Goal: Book appointment/travel/reservation

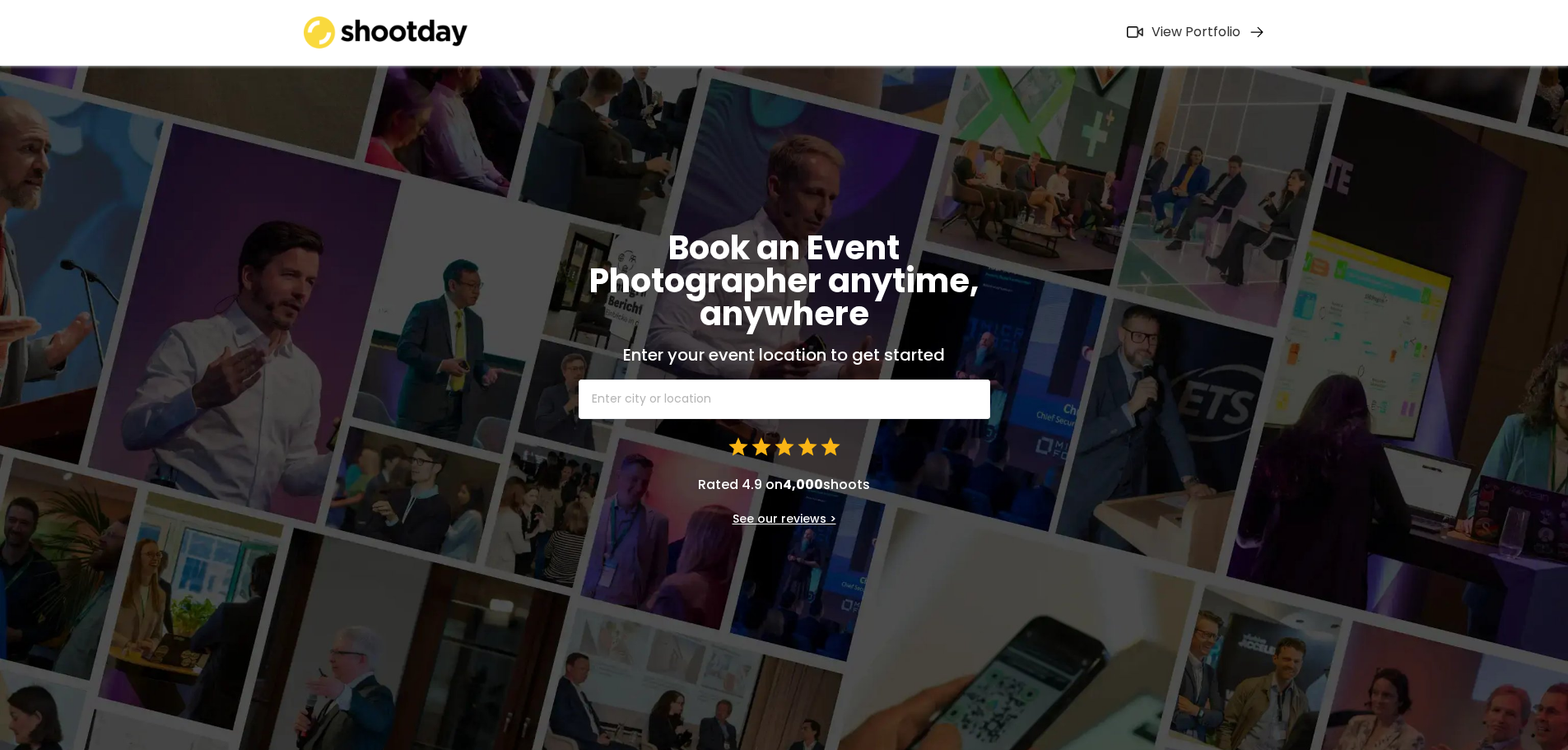
scroll to position [17, 0]
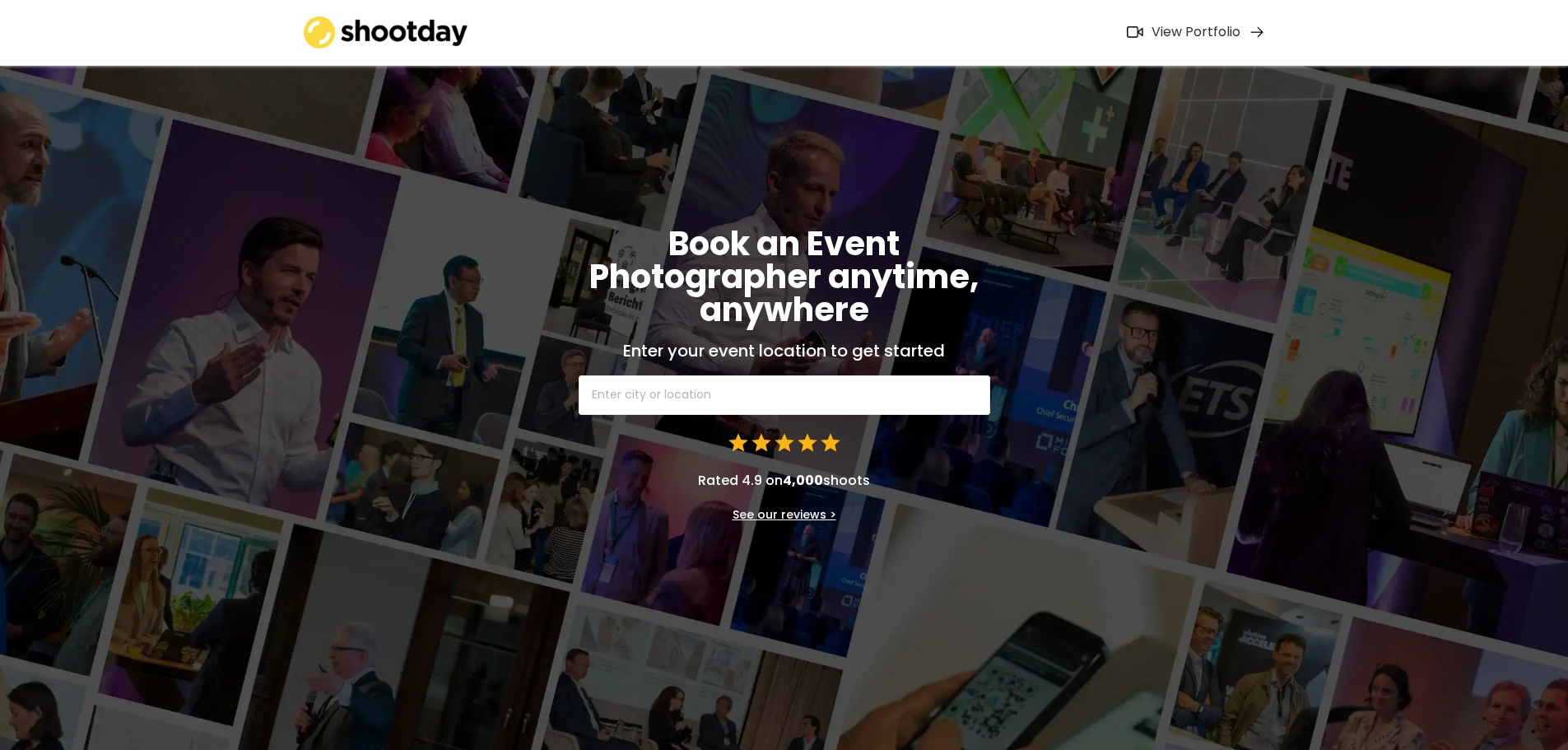
click at [705, 404] on input "text" at bounding box center [784, 395] width 412 height 39
type input "Pha"
type input "Pharmacy"
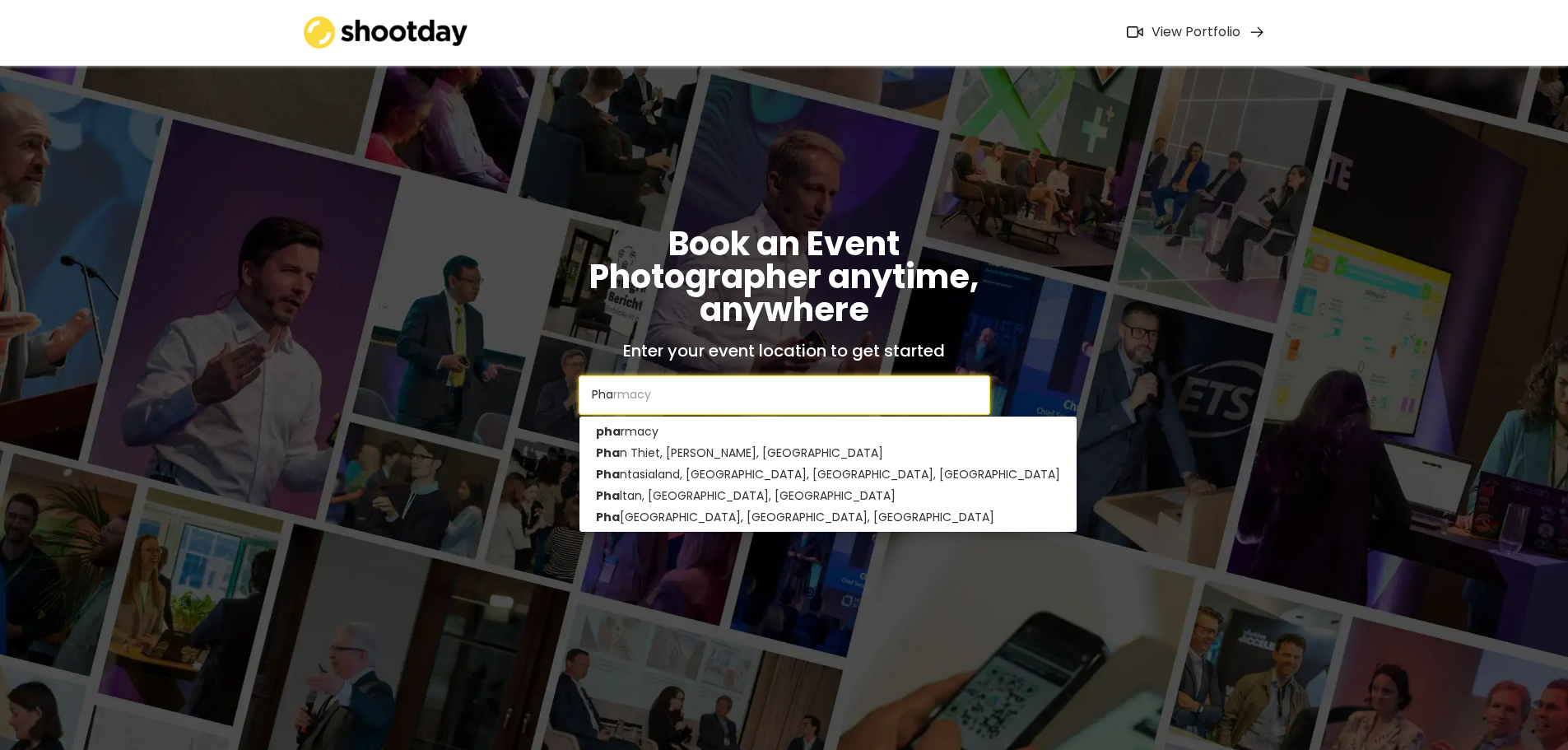
type input "Phat"
type input "Phatthalung, [GEOGRAPHIC_DATA]"
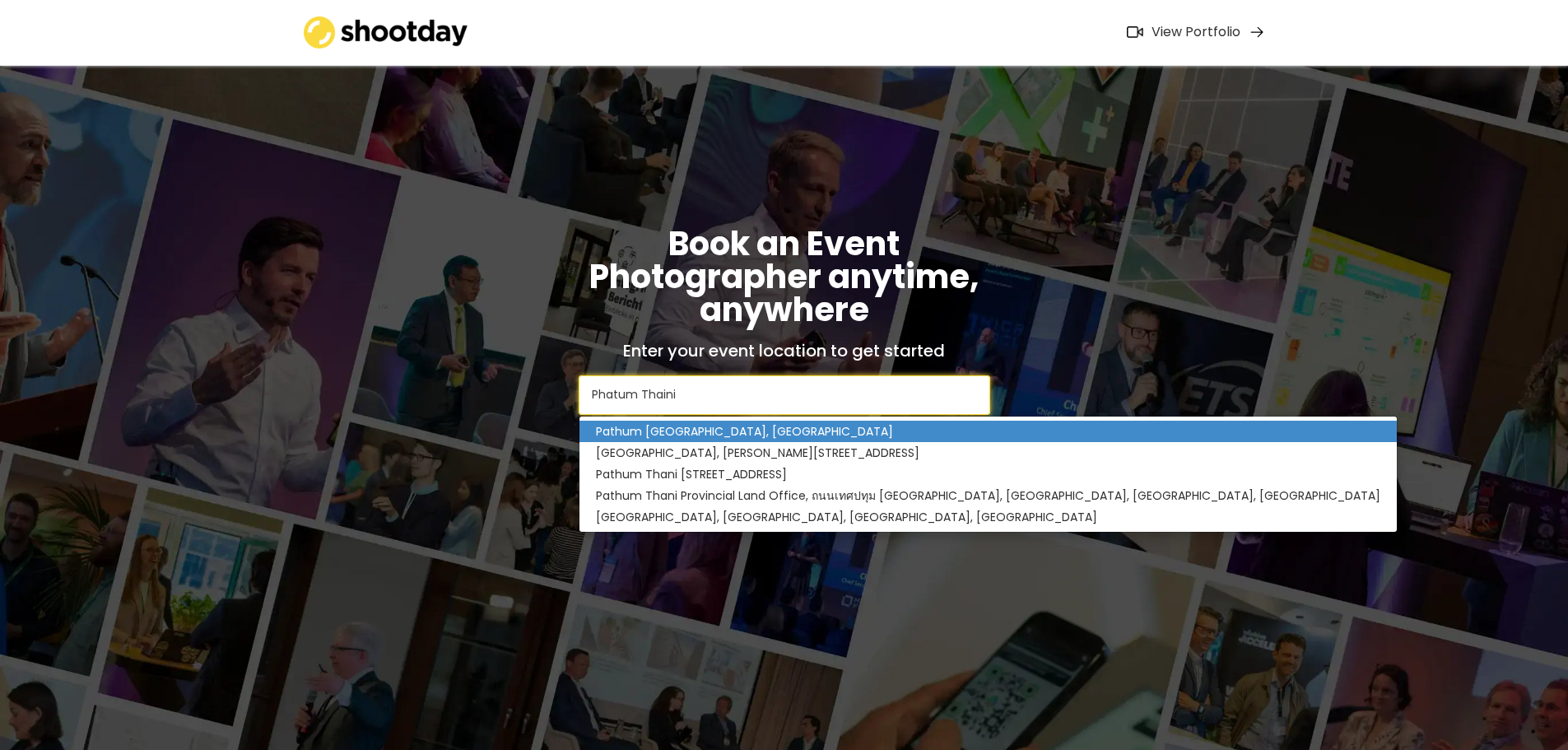
click at [722, 427] on p "Pathum [GEOGRAPHIC_DATA], [GEOGRAPHIC_DATA]" at bounding box center [988, 431] width 817 height 21
type input "Pathum [GEOGRAPHIC_DATA], [GEOGRAPHIC_DATA]"
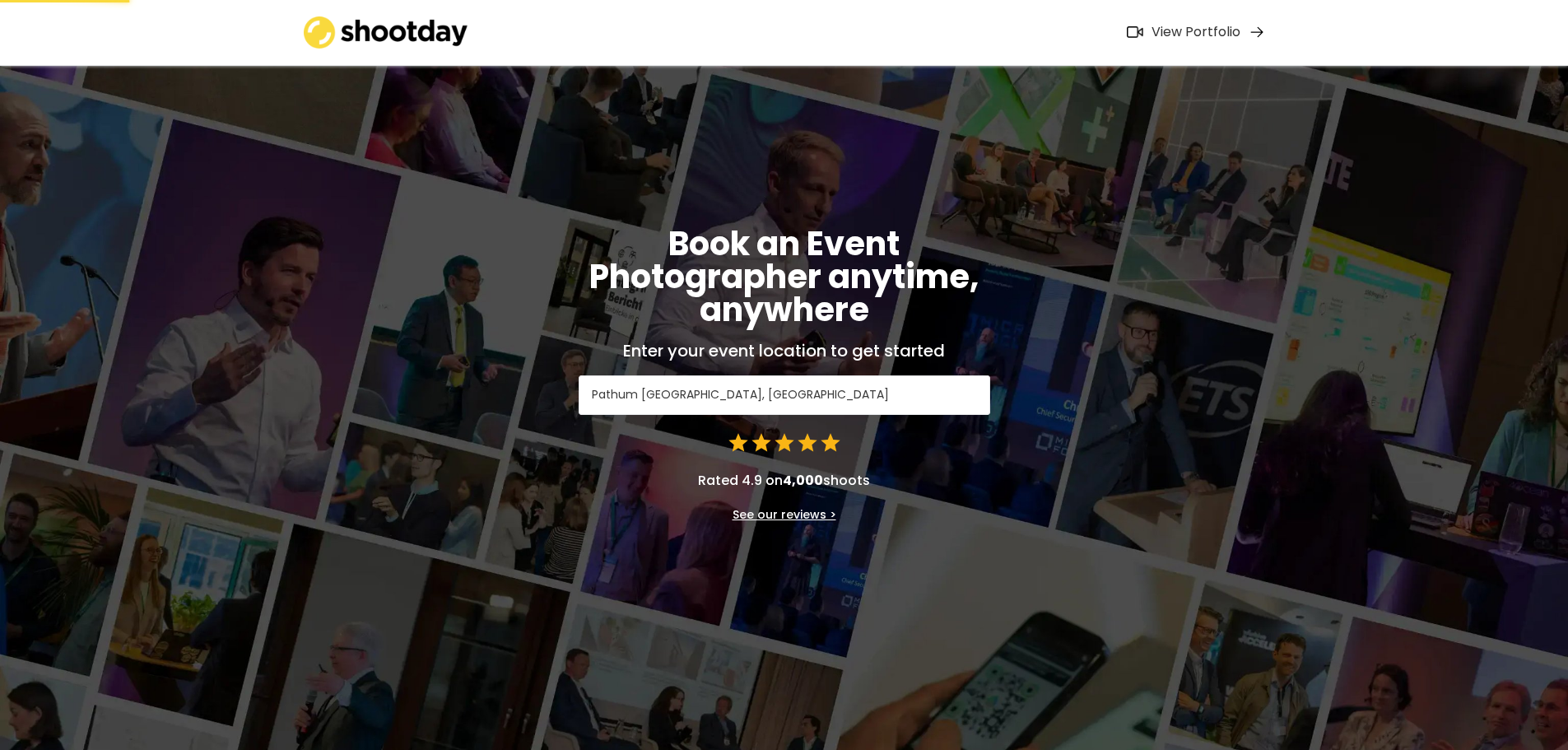
scroll to position [0, 0]
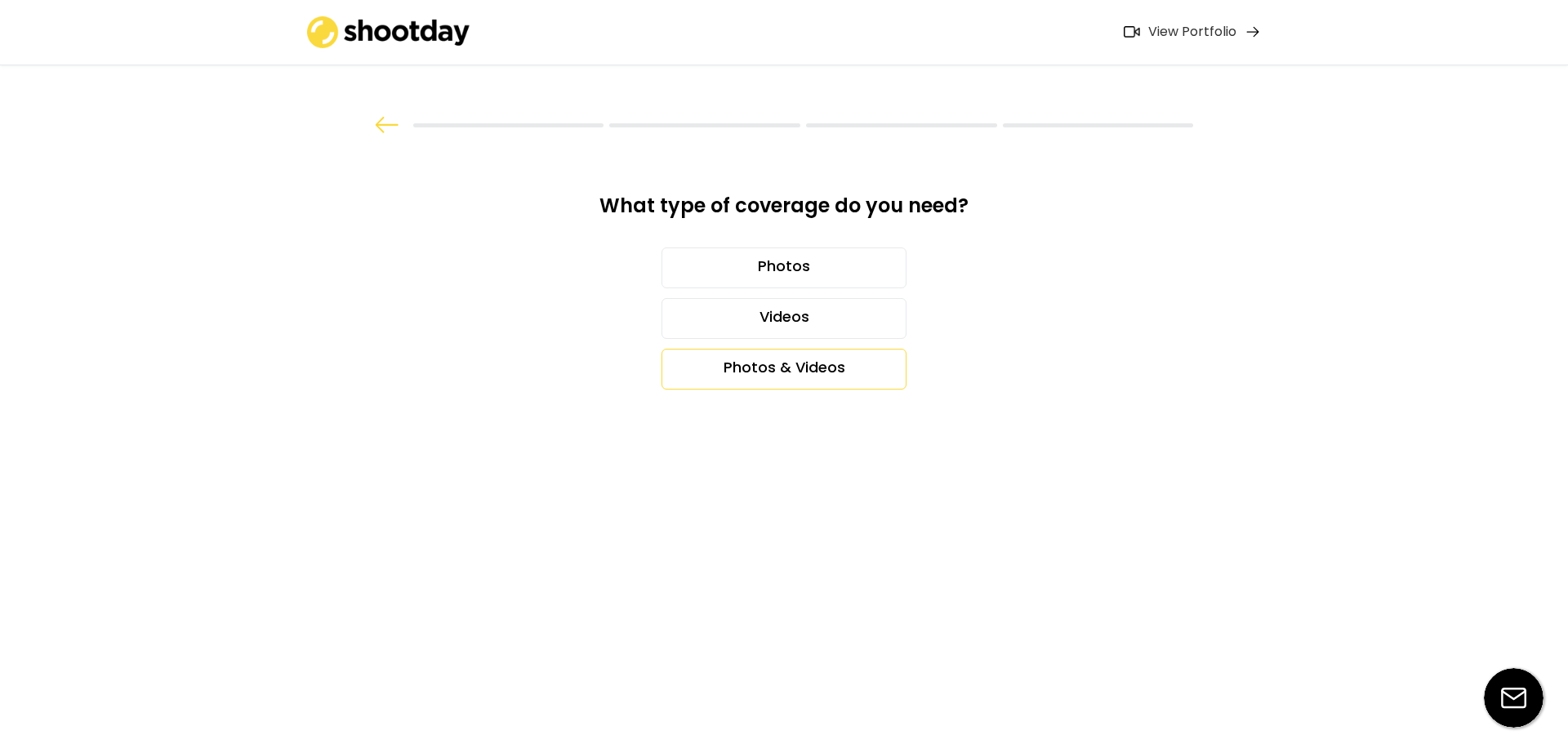
click at [767, 362] on div "Photos & Videos" at bounding box center [784, 369] width 245 height 41
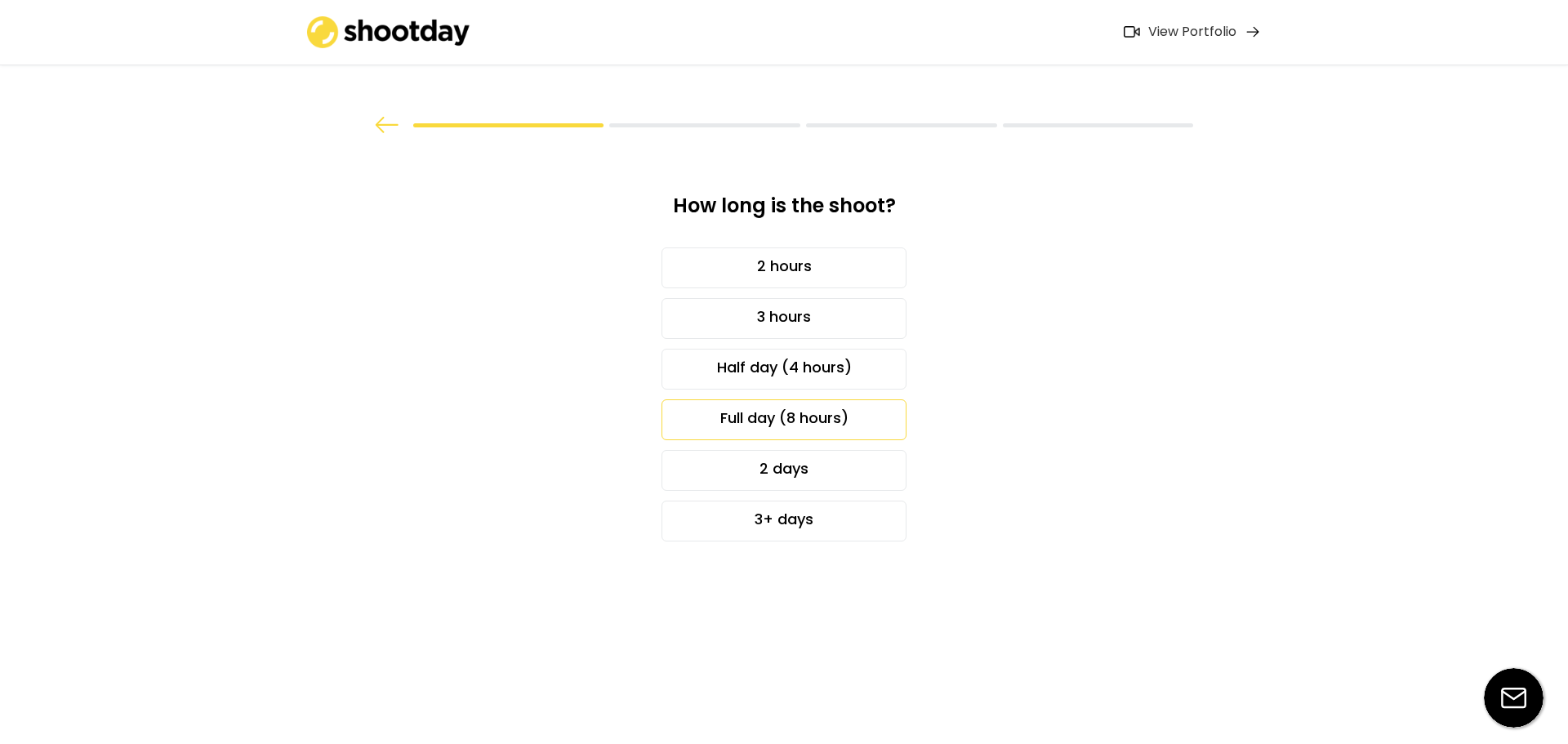
click at [785, 419] on div "Full day (8 hours)" at bounding box center [784, 420] width 245 height 41
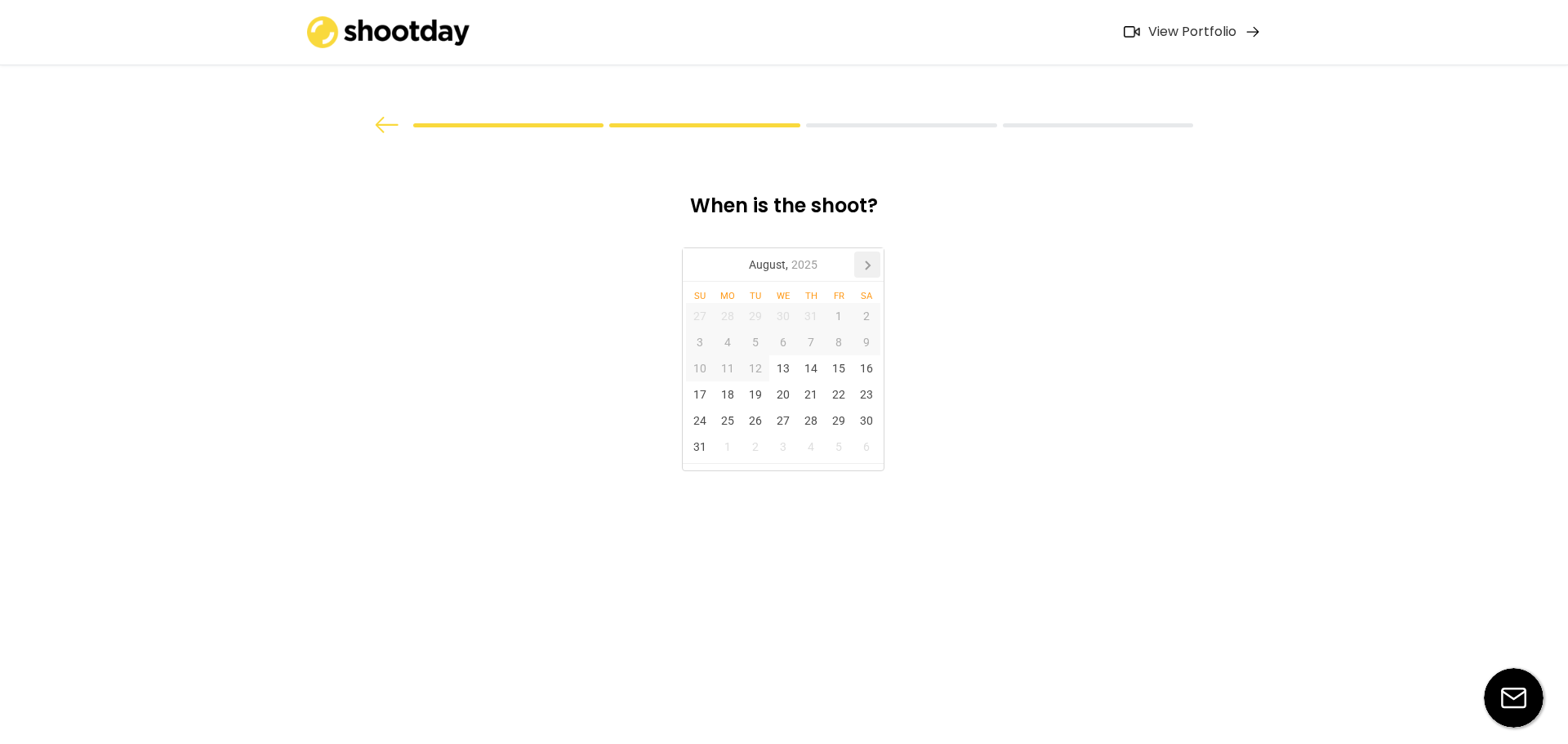
click at [872, 261] on icon at bounding box center [867, 265] width 27 height 27
click at [728, 344] on div "8" at bounding box center [727, 343] width 27 height 27
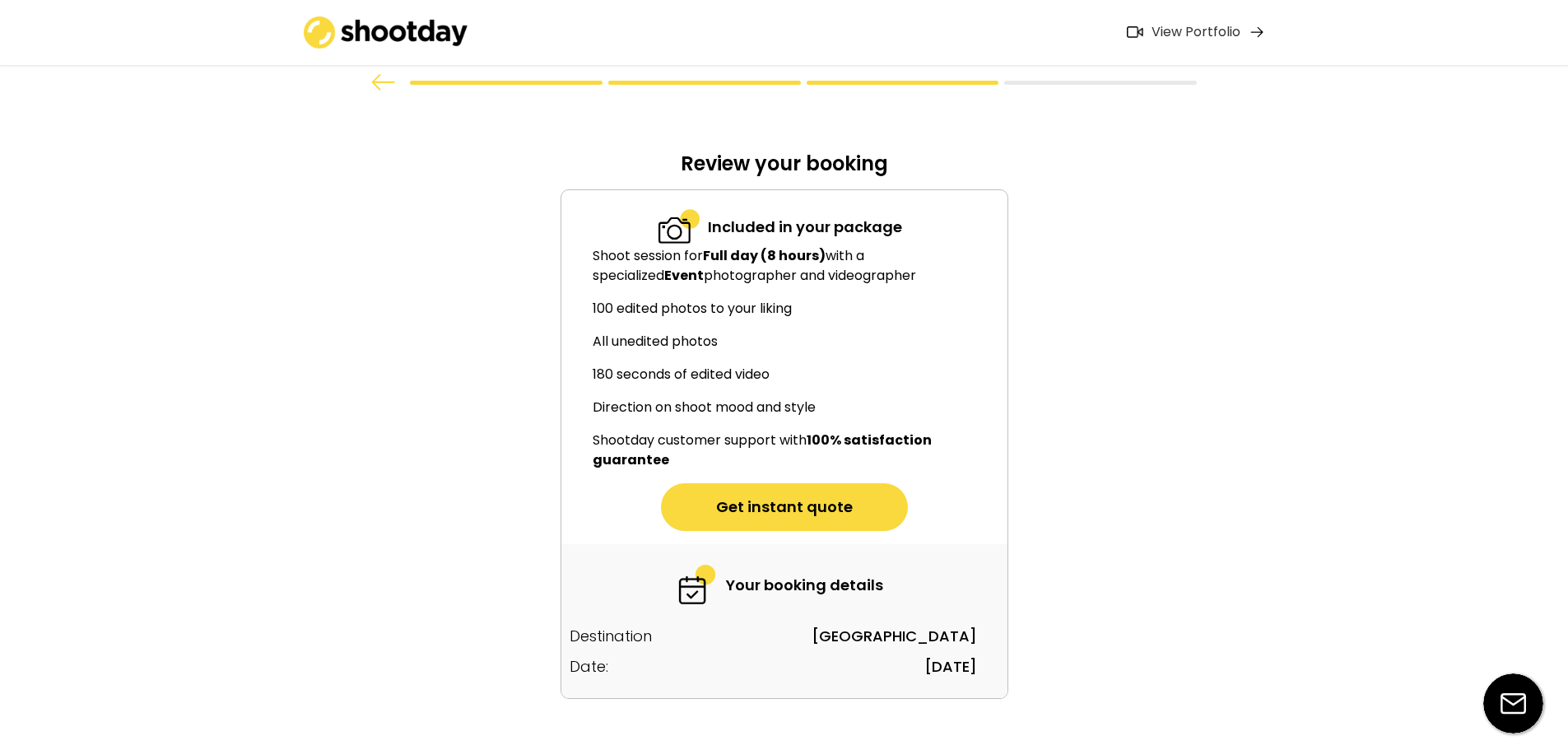
scroll to position [68, 0]
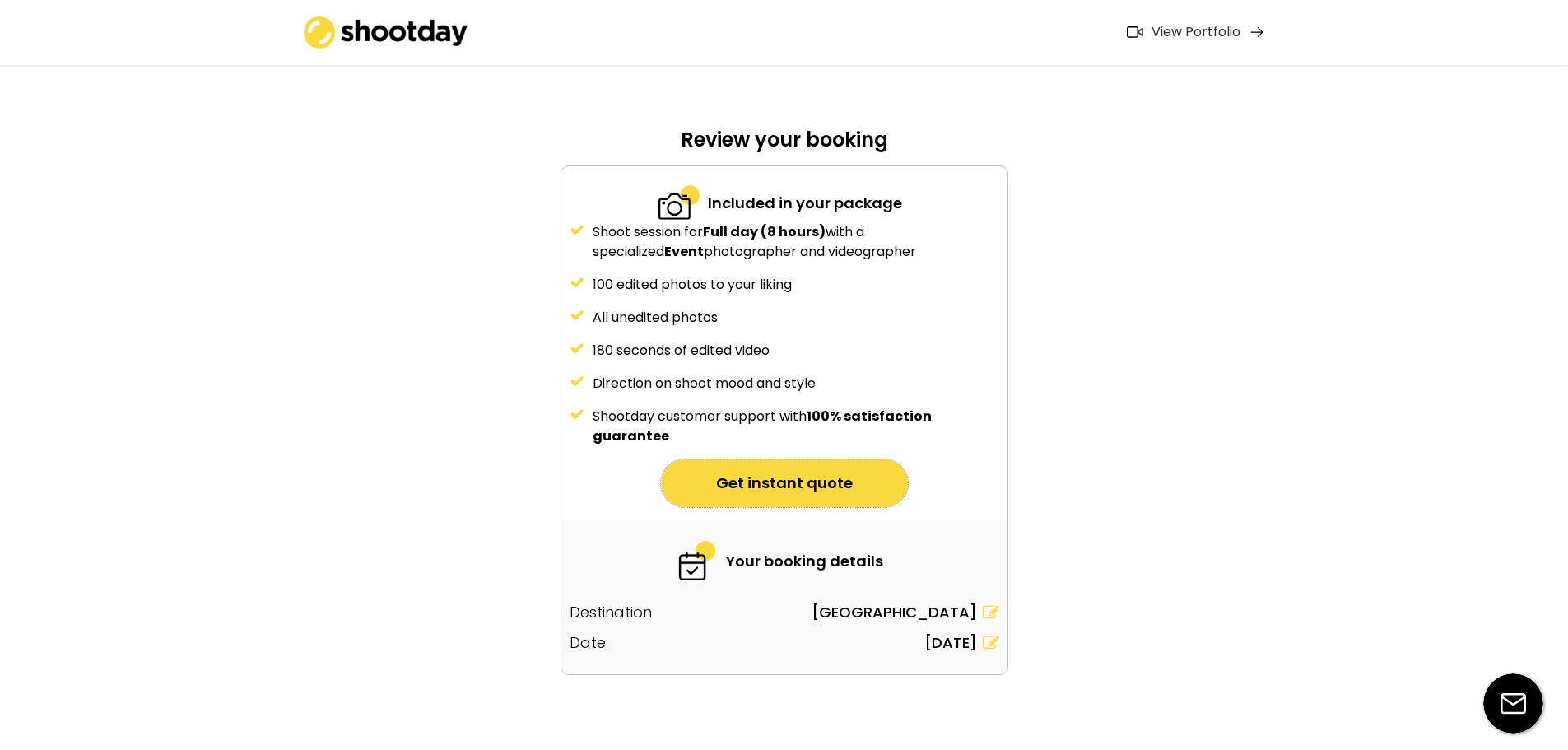
click at [773, 487] on button "Get instant quote" at bounding box center [784, 482] width 247 height 47
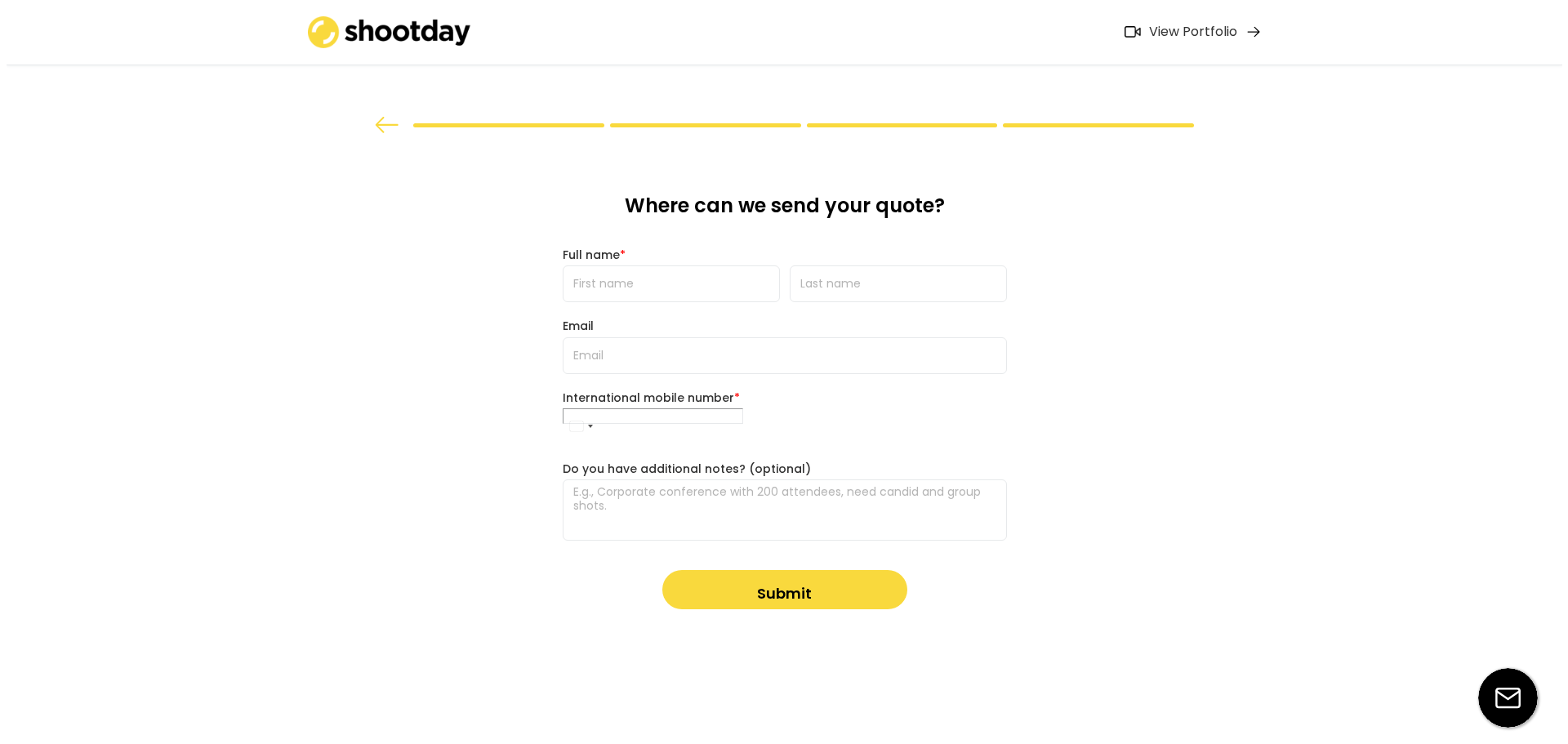
scroll to position [0, 0]
click at [664, 287] on input "input" at bounding box center [670, 283] width 217 height 36
type input "Wanid"
click at [895, 281] on input "input" at bounding box center [897, 283] width 217 height 36
type input "Jaroenta"
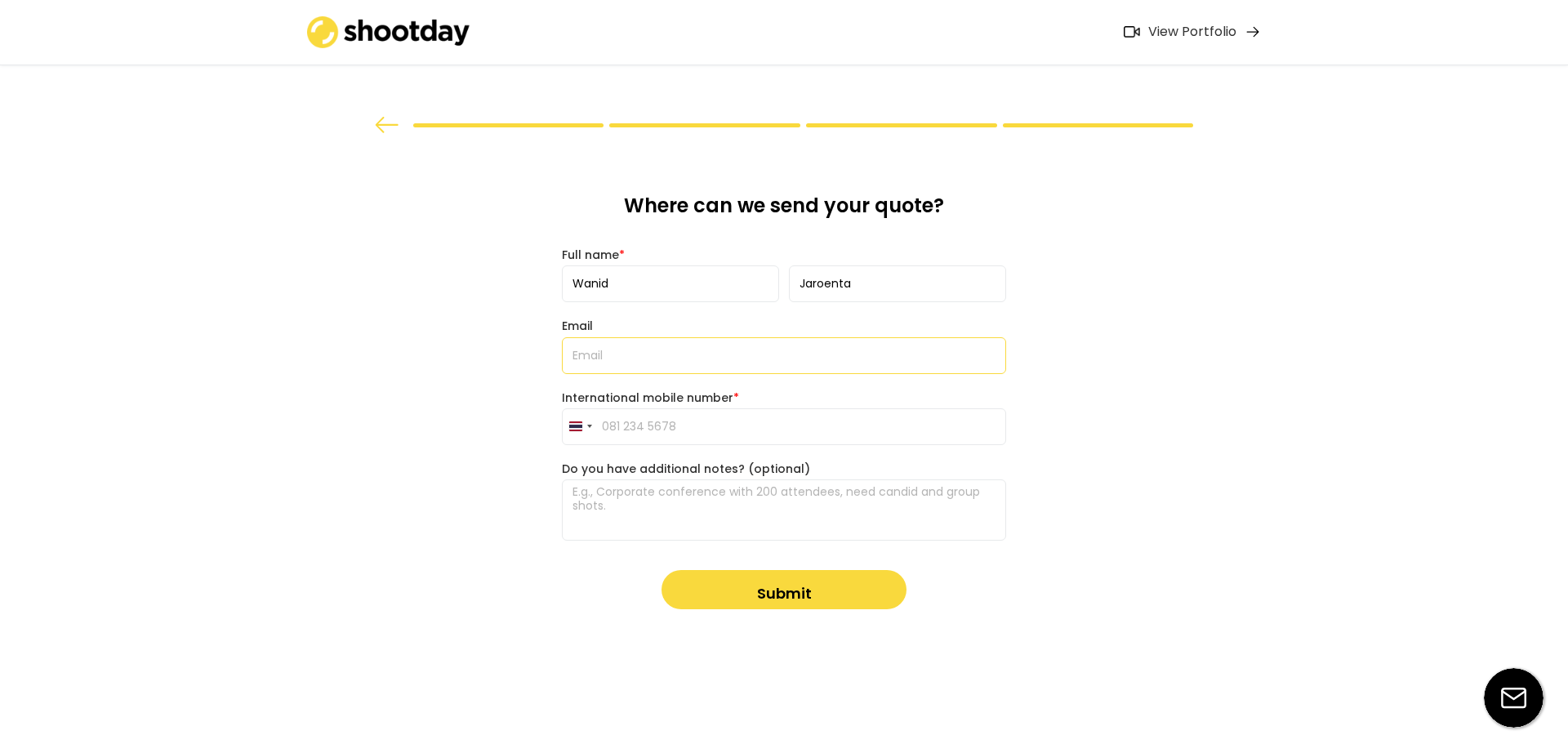
click at [784, 359] on input "email" at bounding box center [784, 355] width 445 height 36
type input "[EMAIL_ADDRESS][DOMAIN_NAME]"
click at [648, 415] on input "tel" at bounding box center [784, 426] width 445 height 36
type input "096 640 4308"
click at [584, 504] on textarea at bounding box center [784, 509] width 445 height 61
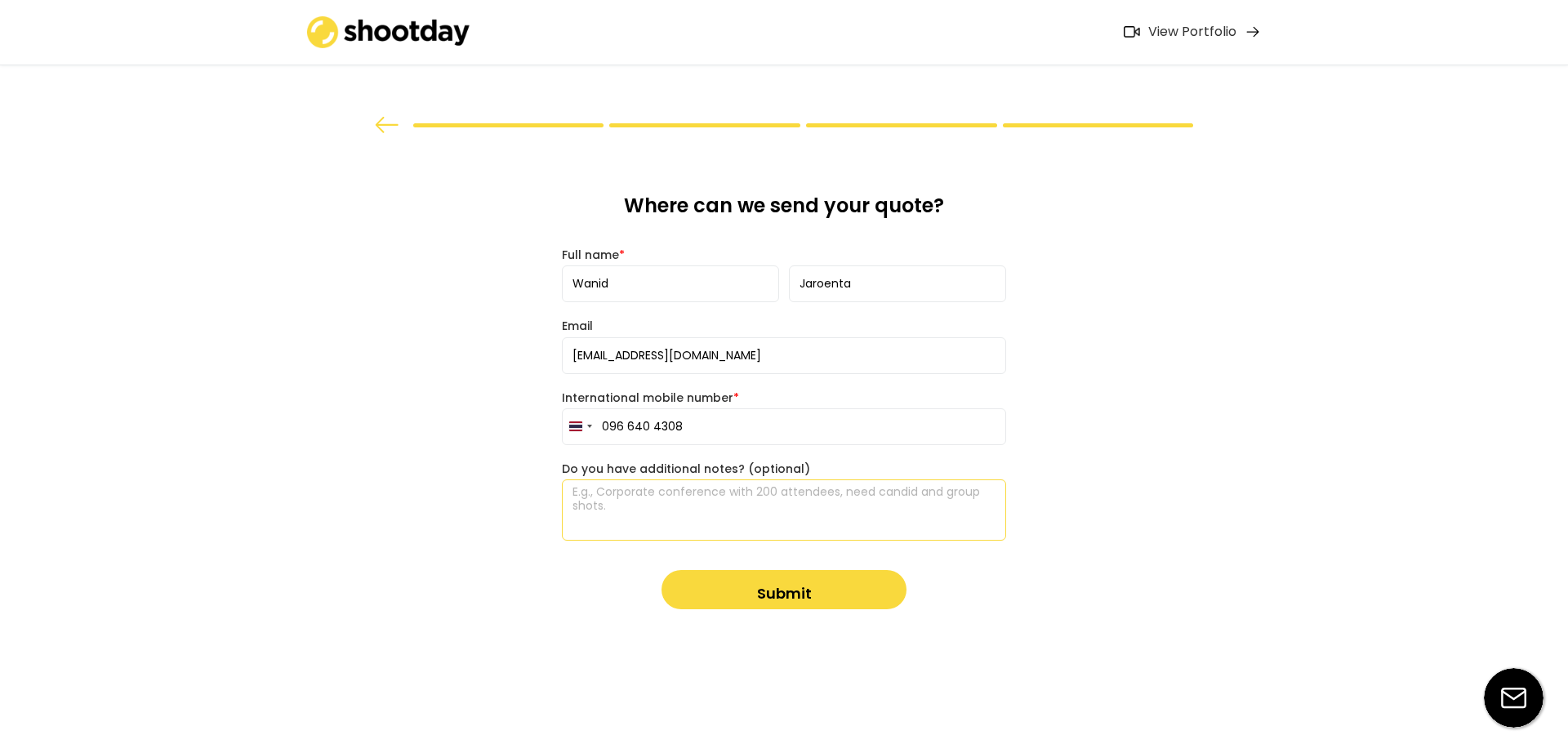
paste textarea "We are Ecronic Automation Research & Development Co., Ltd, organizing a Grand O…"
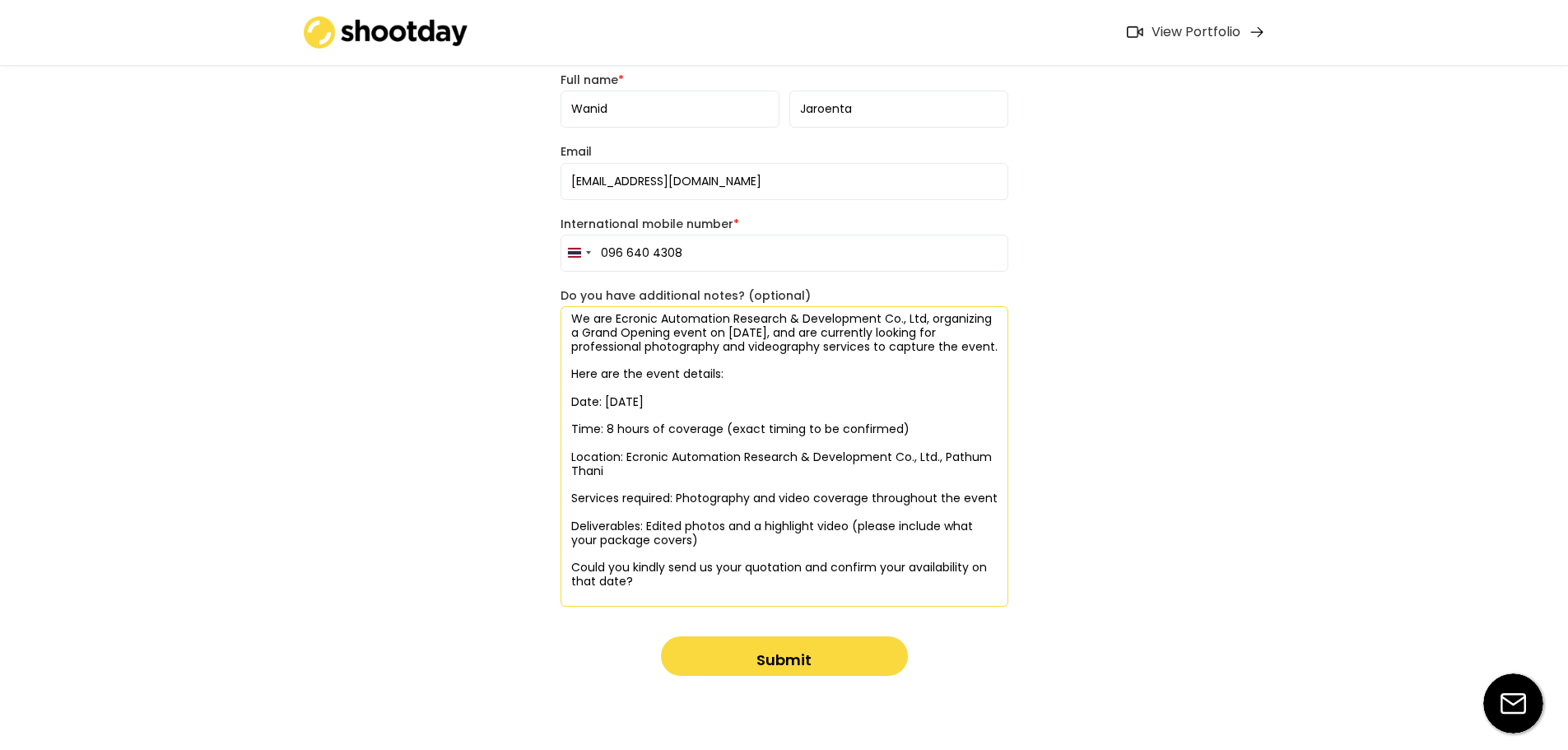
scroll to position [178, 0]
click at [608, 577] on textarea "We are Ecronic Automation Research & Development Co., Ltd, organizing a Grand O…" at bounding box center [785, 455] width 448 height 301
click at [645, 595] on textarea "We are Ecronic Automation Research & Development Co., Ltd, organizing a Grand O…" at bounding box center [785, 455] width 448 height 301
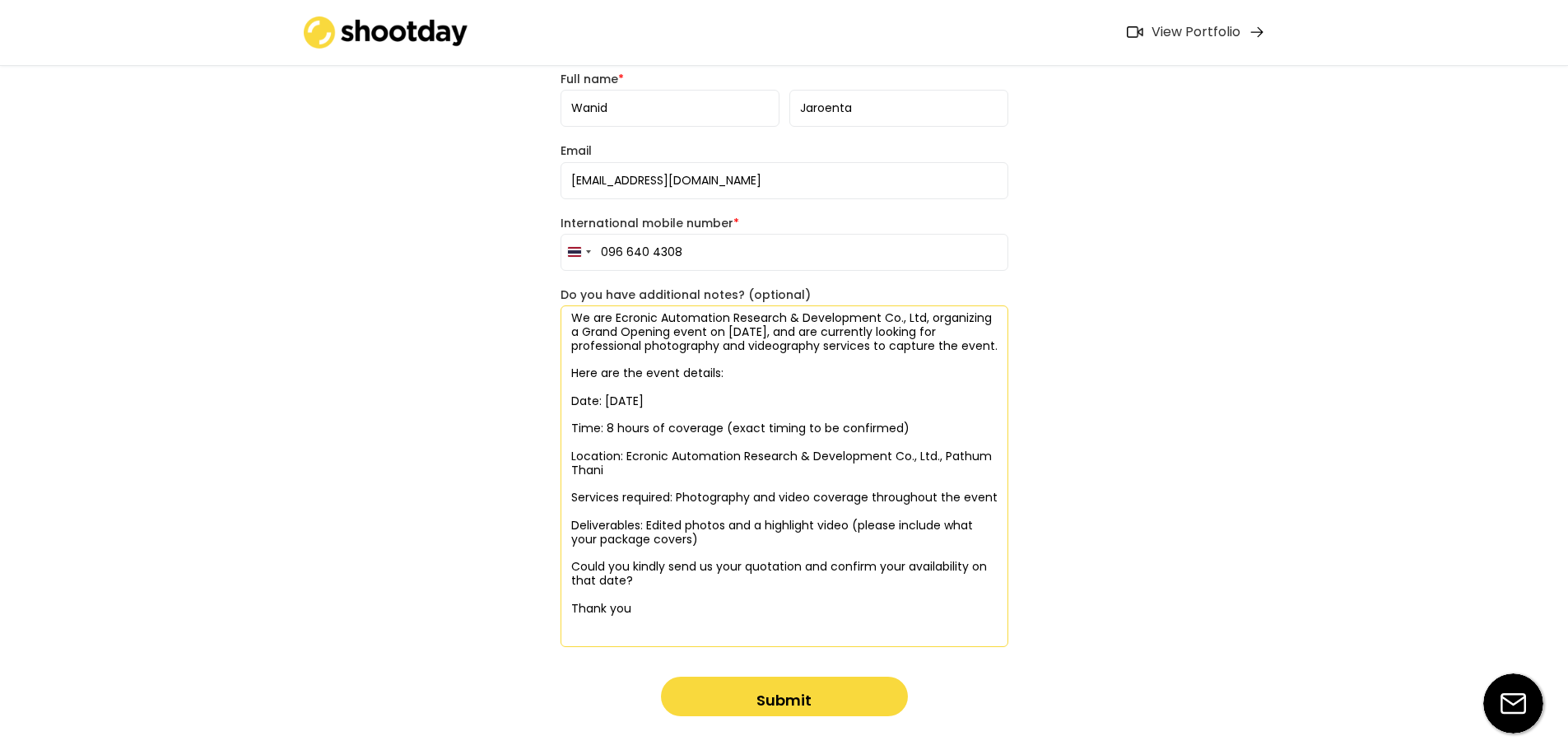
paste textarea "Wanida"
click at [569, 618] on textarea "We are Ecronic Automation Research & Development Co., Ltd, organizing a Grand O…" at bounding box center [785, 476] width 448 height 342
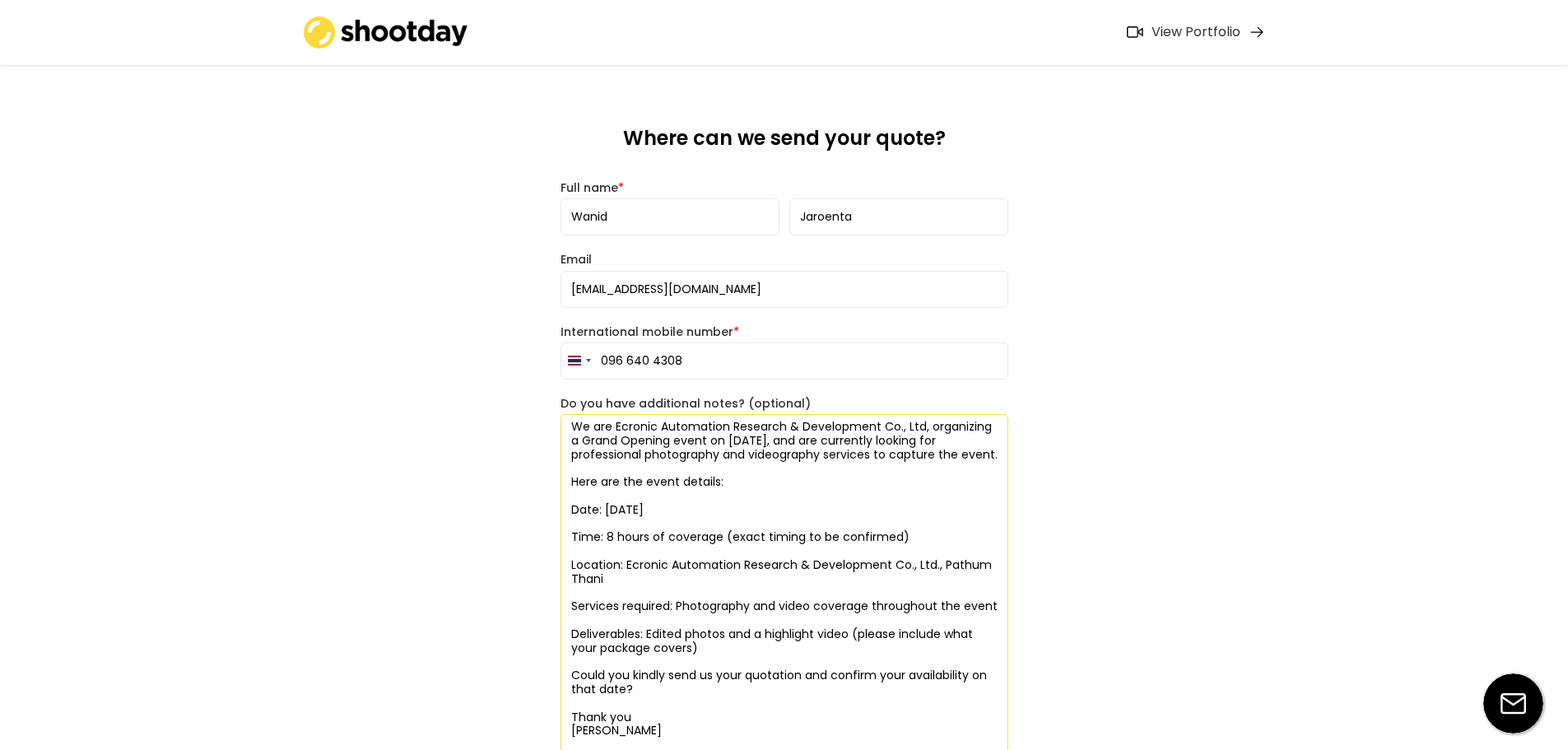
scroll to position [164, 0]
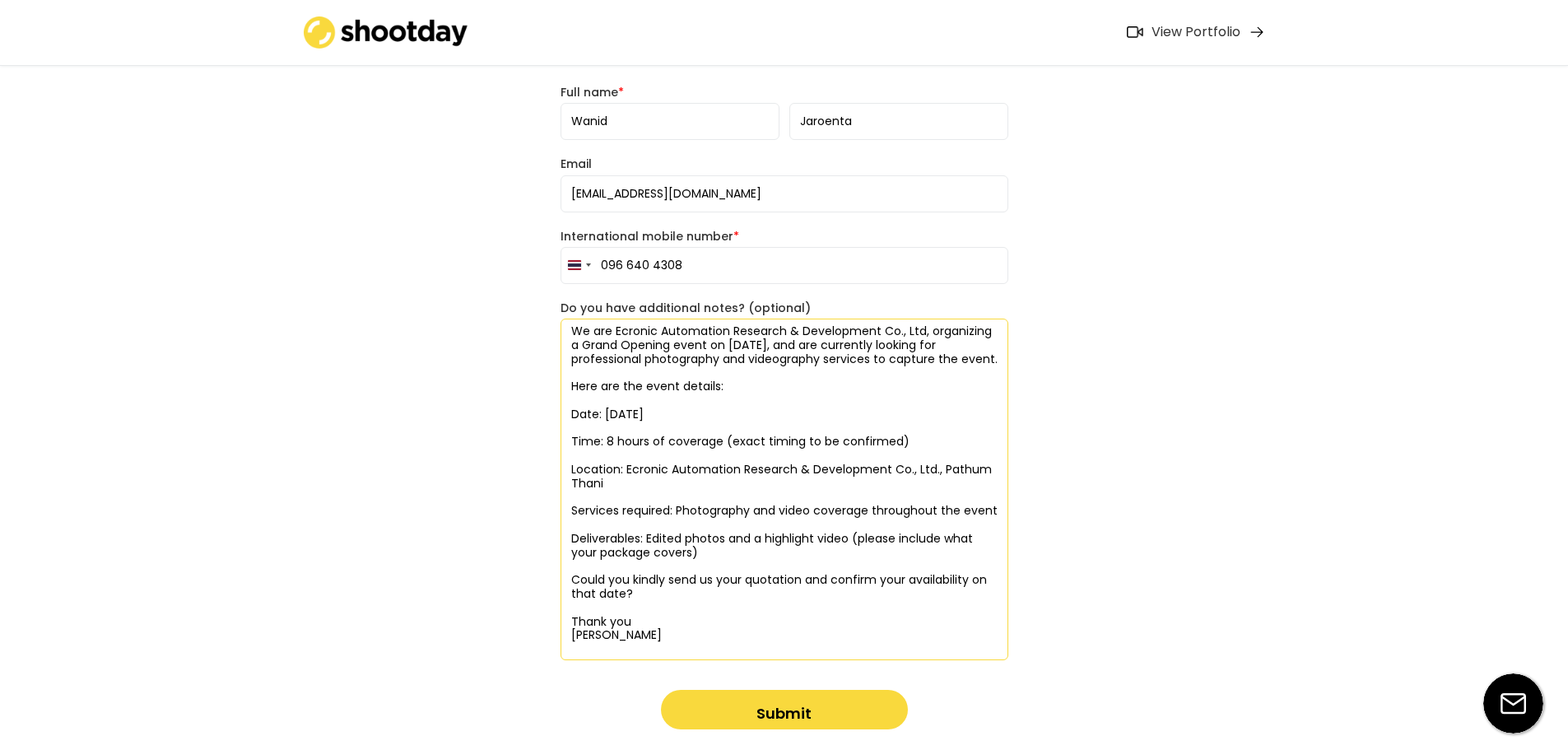
click at [572, 333] on textarea "We are Ecronic Automation Research & Development Co., Ltd, organizing a Grand O…" at bounding box center [785, 489] width 448 height 342
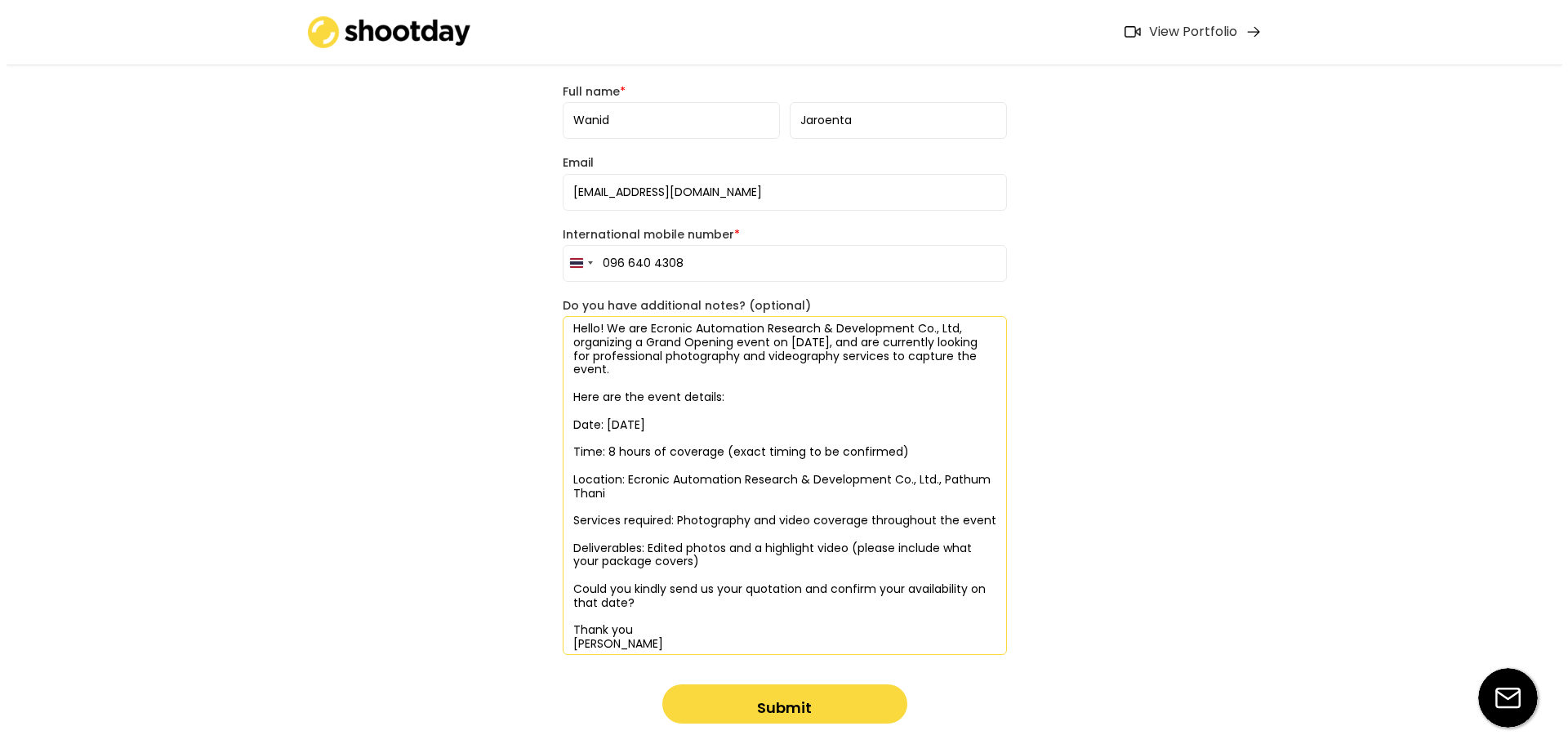
scroll to position [217, 0]
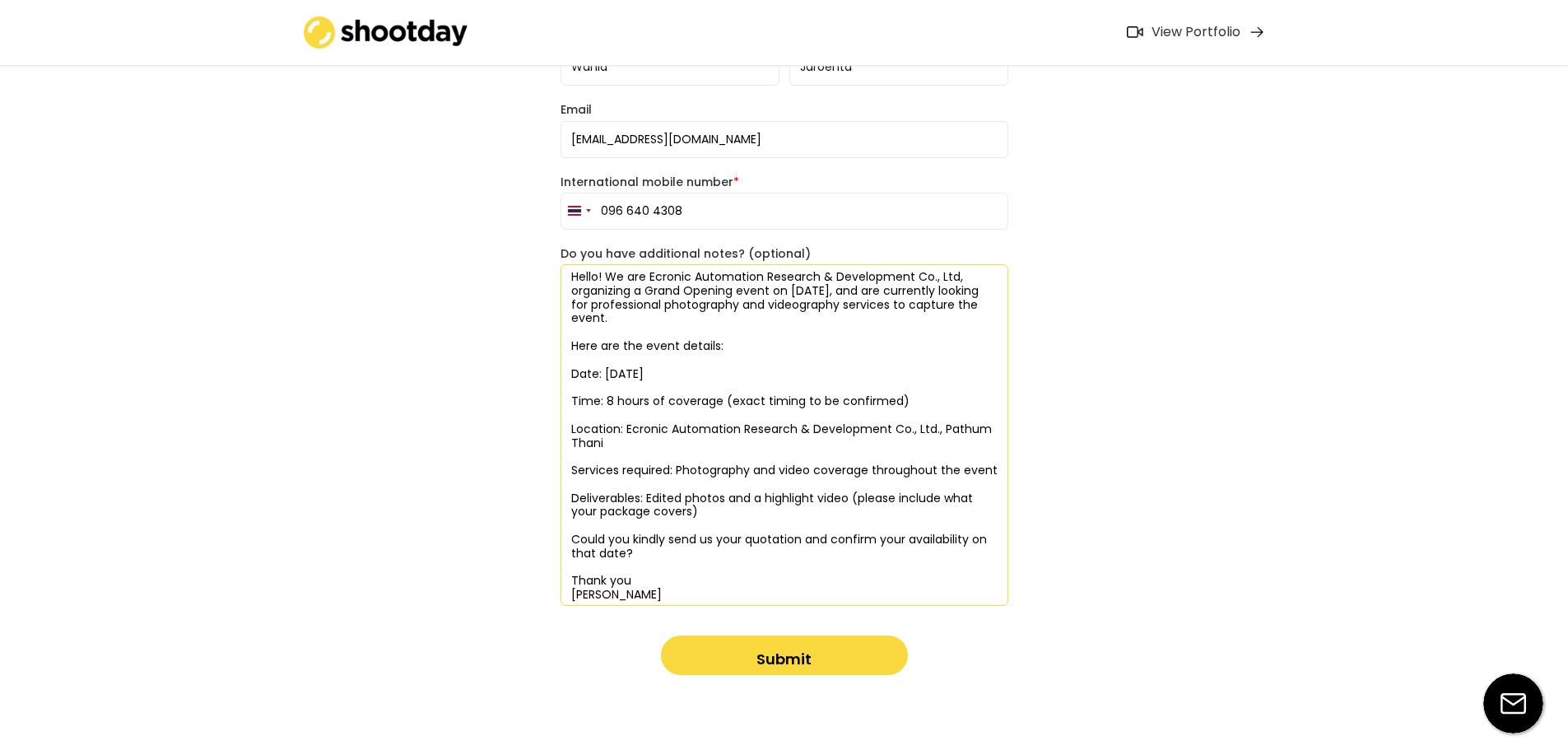
type textarea "Hello! We are Ecronic Automation Research & Development Co., Ltd, organizing a …"
click at [770, 639] on button "Submit" at bounding box center [784, 655] width 247 height 39
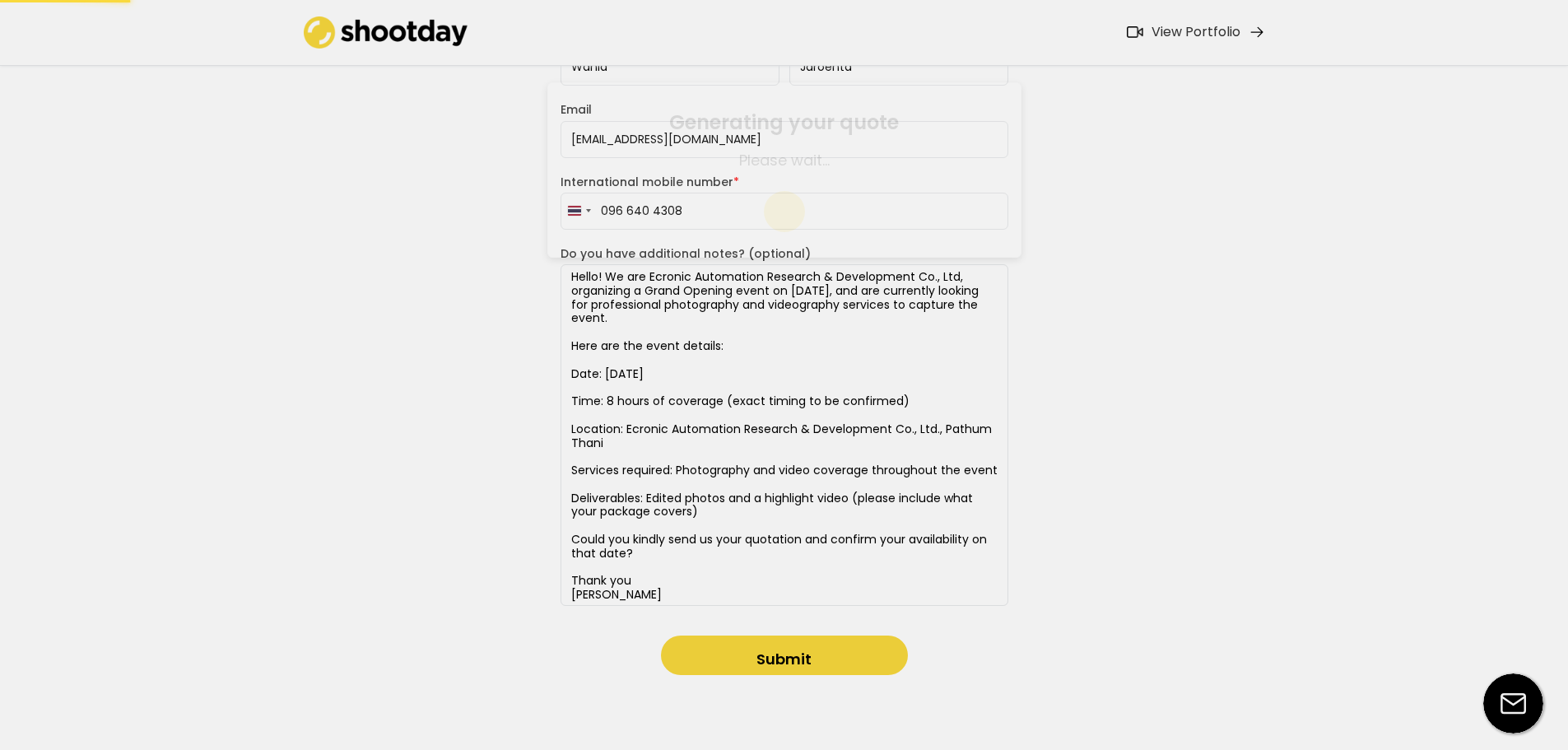
click at [799, 531] on body "What type of coverage do you need? Photos Videos Photos & Videos How long is th…" at bounding box center [784, 156] width 1568 height 750
